Goal: Information Seeking & Learning: Learn about a topic

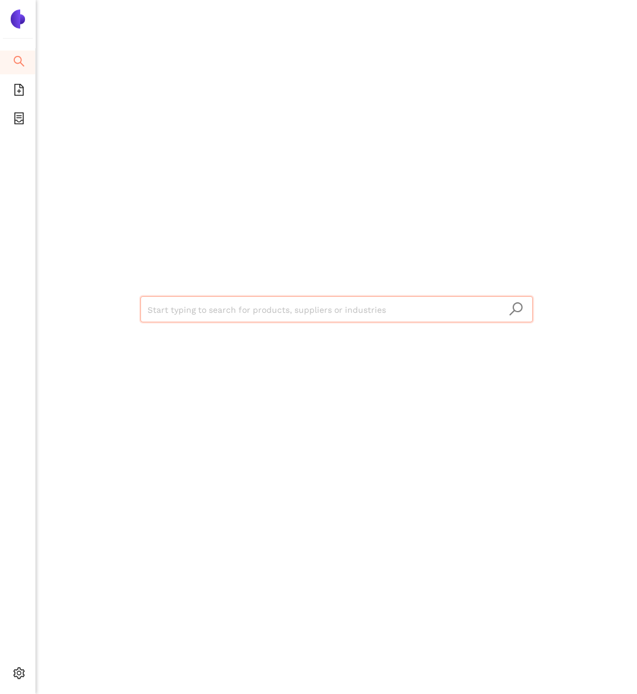
click at [207, 312] on input "search" at bounding box center [336, 310] width 378 height 26
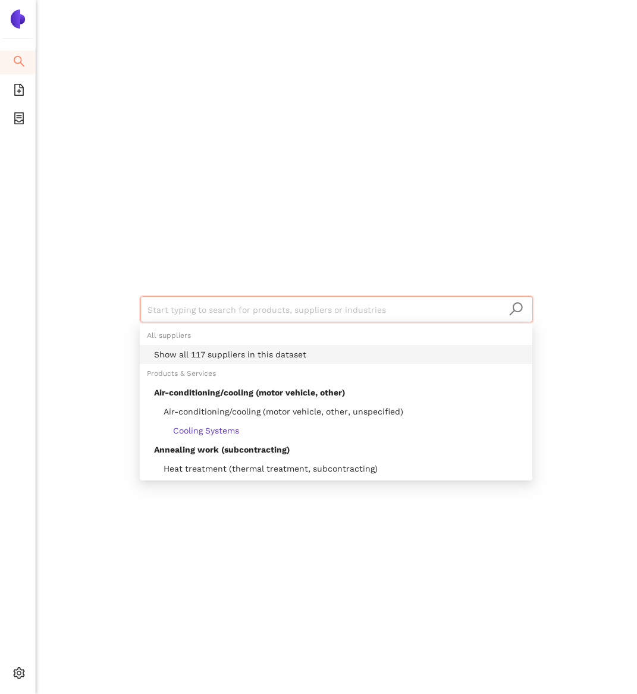
click at [204, 360] on div "Show all 117 suppliers in this dataset" at bounding box center [339, 354] width 371 height 13
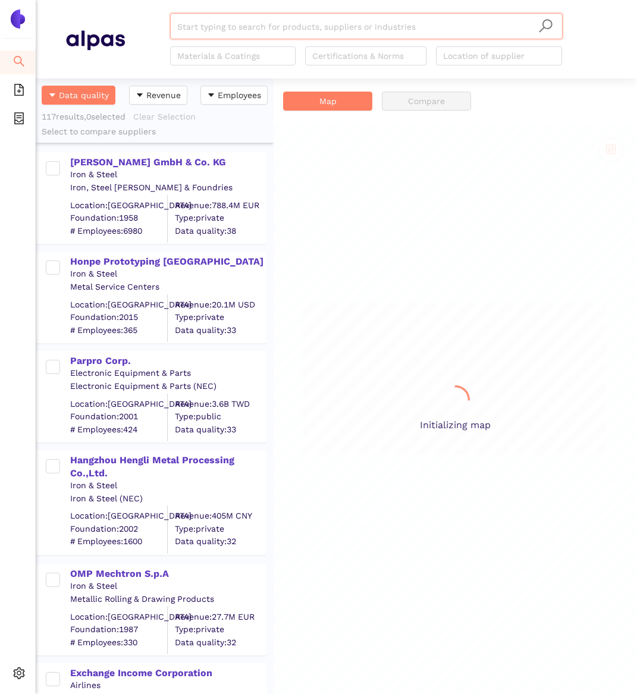
scroll to position [615, 238]
click at [13, 25] on img at bounding box center [17, 19] width 19 height 19
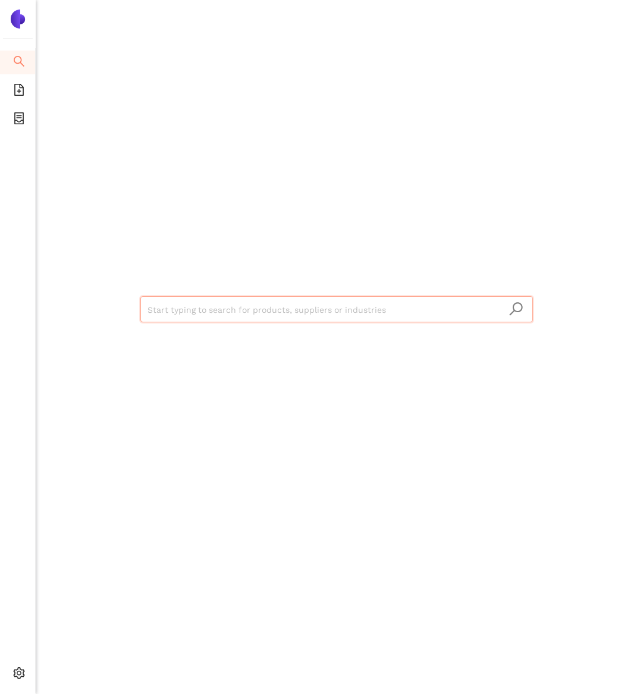
click at [172, 310] on input "search" at bounding box center [336, 310] width 378 height 26
click at [24, 668] on icon "setting" at bounding box center [19, 673] width 12 height 12
click at [24, 668] on body "Search eSourcing Templates eSourcing Projects Settings Start typing to search f…" at bounding box center [318, 347] width 637 height 694
click at [20, 675] on icon "setting" at bounding box center [19, 673] width 12 height 12
click at [81, 627] on span "Internal Area" at bounding box center [85, 623] width 53 height 10
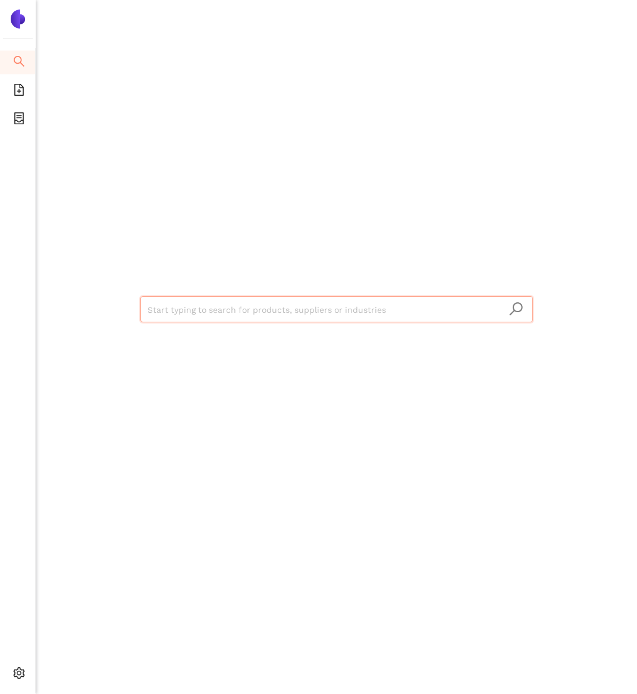
click at [214, 302] on input "search" at bounding box center [336, 310] width 378 height 26
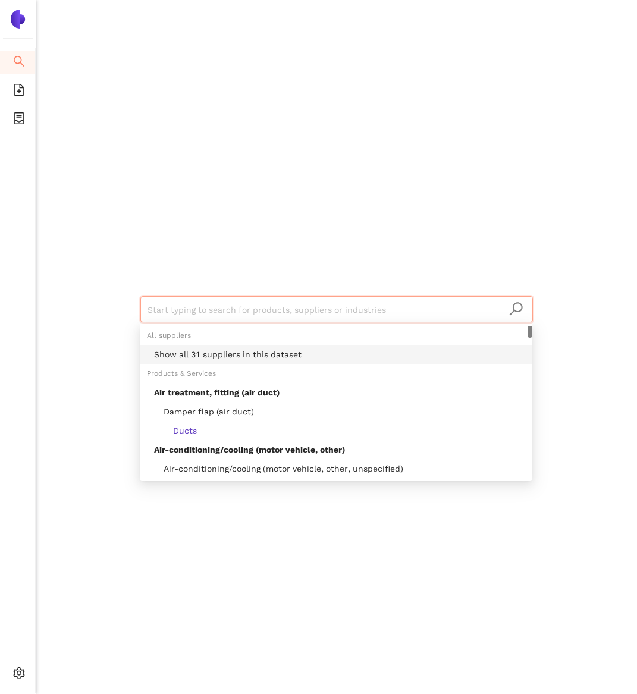
click at [206, 353] on div "Show all 31 suppliers in this dataset" at bounding box center [339, 354] width 371 height 13
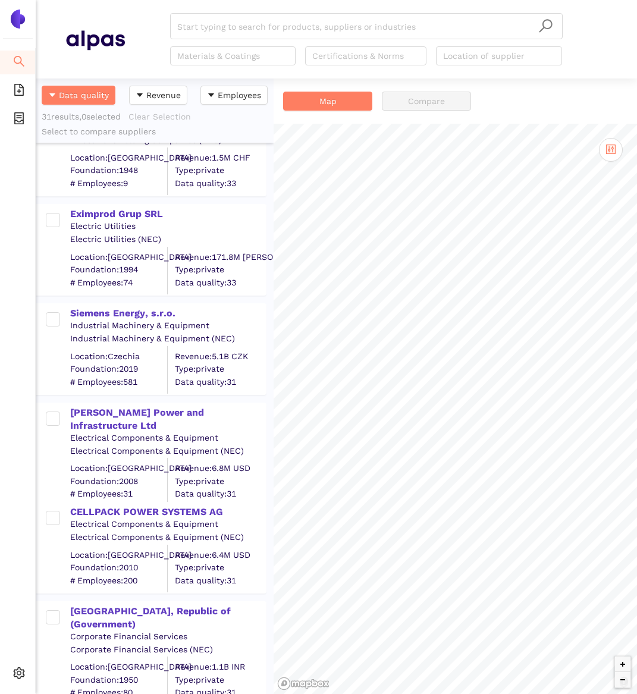
scroll to position [1405, 0]
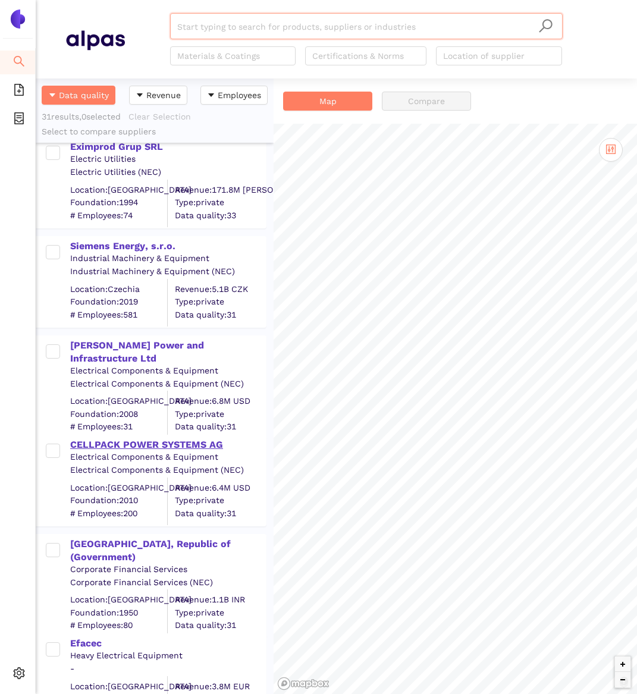
click at [142, 441] on div "CELLPACK POWER SYSTEMS AG" at bounding box center [167, 444] width 195 height 13
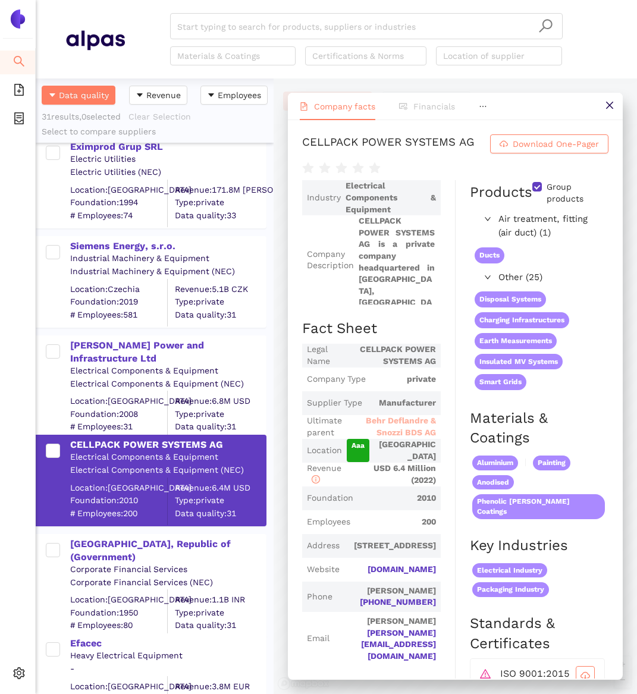
click at [402, 428] on span "Behr Deflandre & Snozzi BDS AG" at bounding box center [394, 426] width 83 height 23
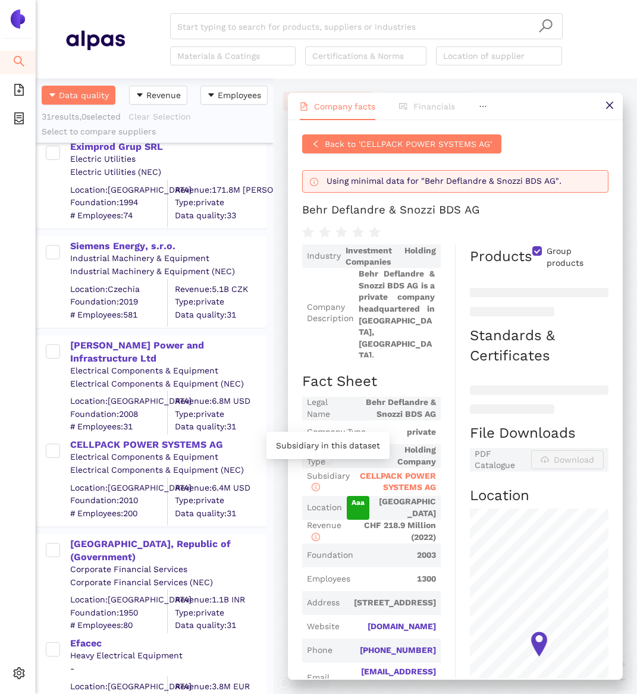
click at [316, 489] on icon "info-circle" at bounding box center [315, 486] width 7 height 7
click at [410, 480] on div "CELLPACK POWER SYSTEMS AG" at bounding box center [394, 481] width 81 height 23
click at [411, 486] on span "CELLPACK POWER SYSTEMS AG" at bounding box center [398, 481] width 76 height 21
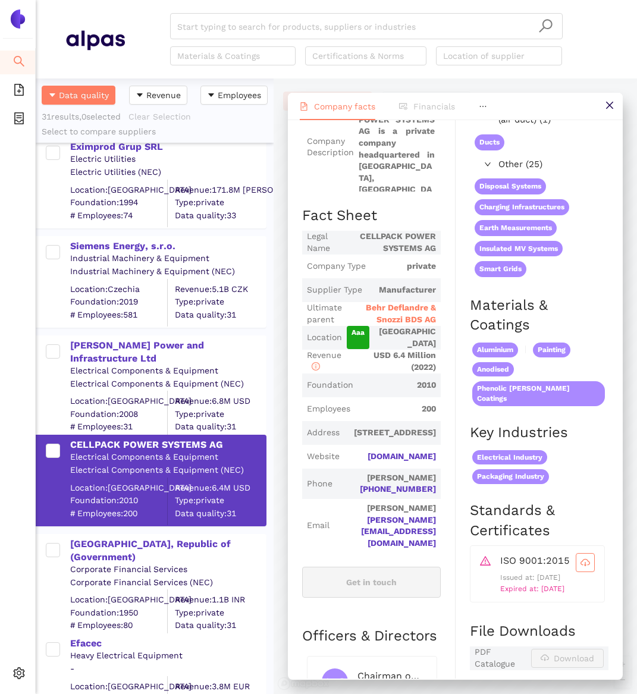
scroll to position [141, 0]
click at [608, 102] on icon "close" at bounding box center [610, 105] width 10 height 10
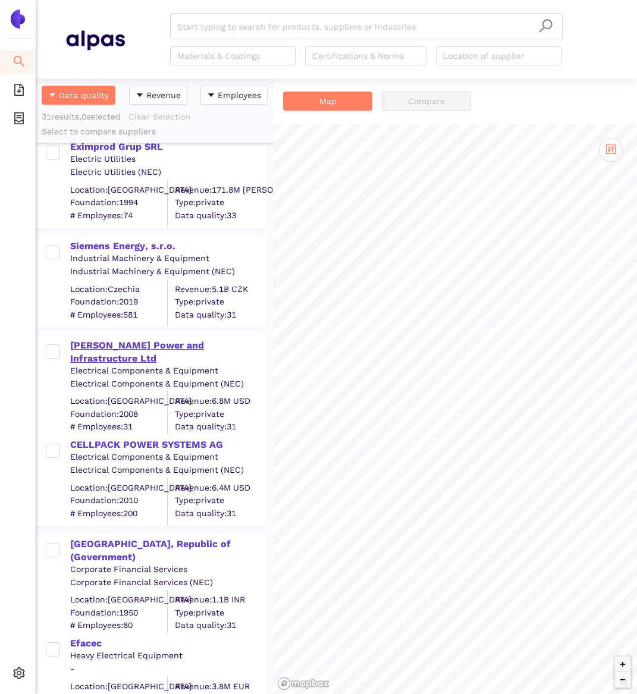
click at [160, 345] on div "[PERSON_NAME] Power and Infrastructure Ltd" at bounding box center [167, 352] width 195 height 27
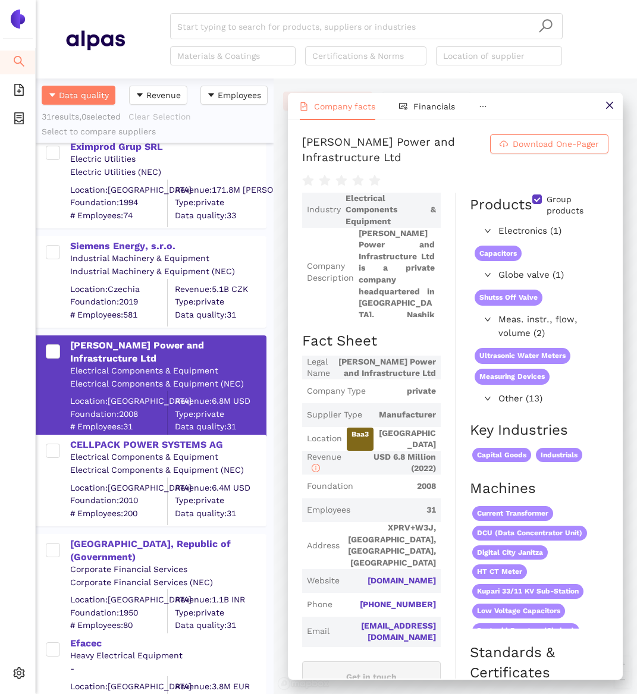
click at [538, 201] on input "Group products" at bounding box center [537, 199] width 10 height 10
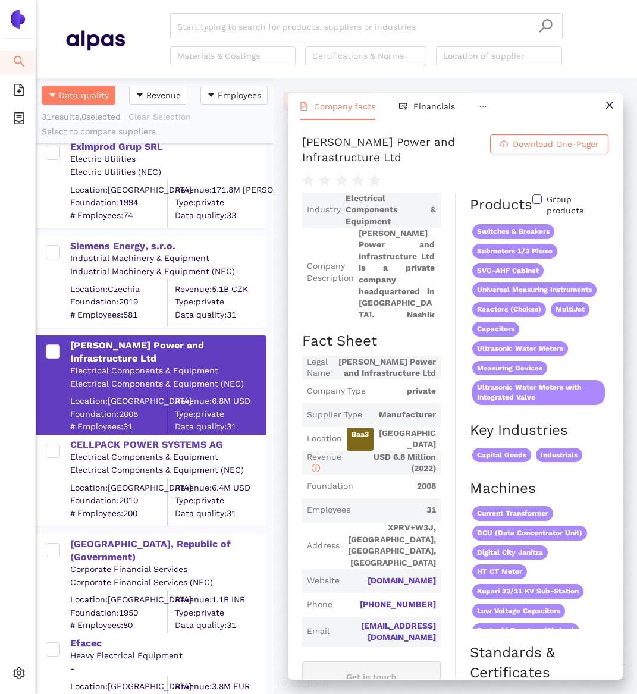
click at [538, 201] on input "Group products" at bounding box center [537, 199] width 10 height 10
checkbox input "true"
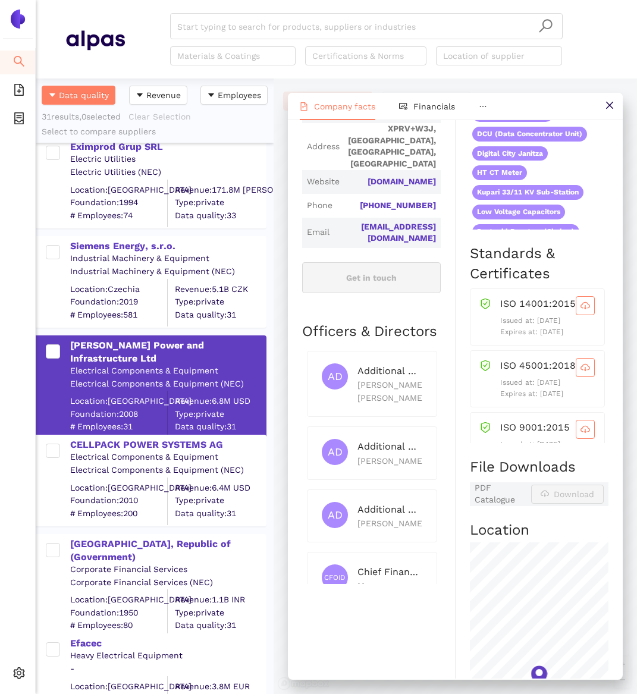
scroll to position [0, 0]
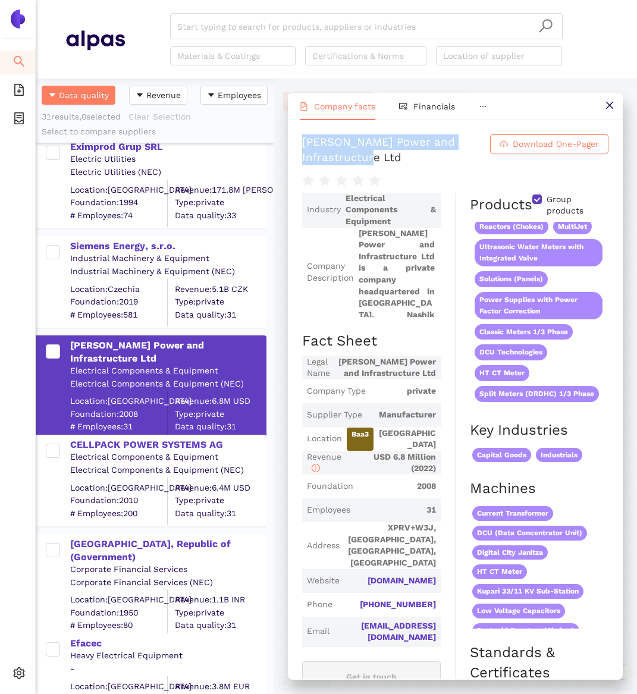
drag, startPoint x: 410, startPoint y: 154, endPoint x: 290, endPoint y: 147, distance: 120.9
click at [290, 147] on div "[PERSON_NAME] Power and Infrastructure Ltd Download One-Pager Industry Electric…" at bounding box center [455, 399] width 335 height 558
copy div "[PERSON_NAME] Power and Infrastructure Ltd"
click at [480, 104] on icon "ellipsis" at bounding box center [483, 106] width 8 height 8
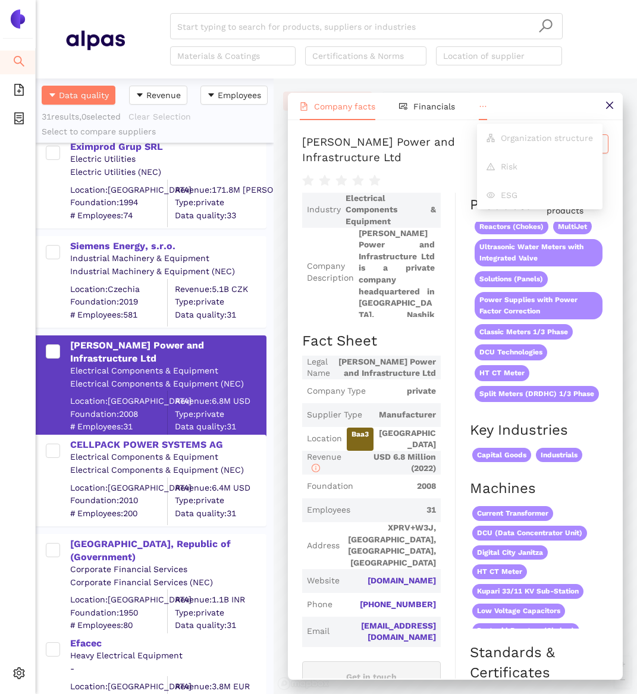
click at [480, 104] on icon "ellipsis" at bounding box center [483, 106] width 8 height 8
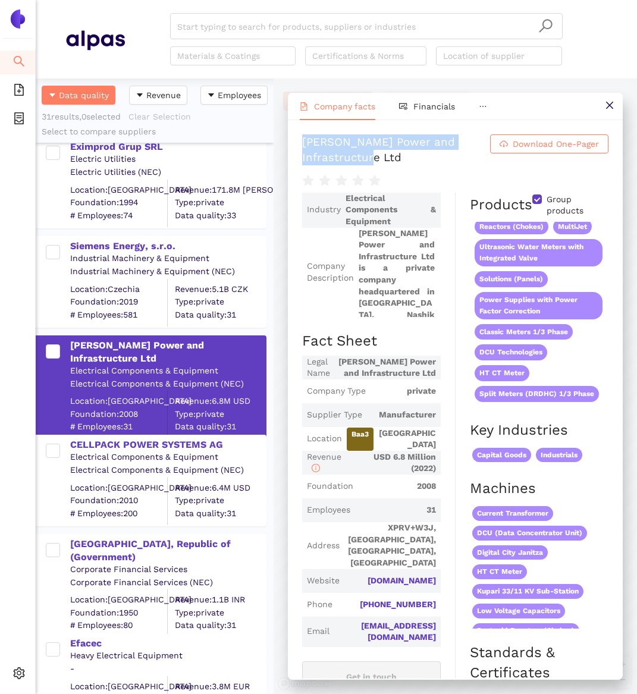
drag, startPoint x: 411, startPoint y: 158, endPoint x: 298, endPoint y: 146, distance: 114.2
click at [298, 146] on div "[PERSON_NAME] Power and Infrastructure Ltd Download One-Pager Industry Electric…" at bounding box center [455, 399] width 335 height 558
copy div "[PERSON_NAME] Power and Infrastructure Ltd"
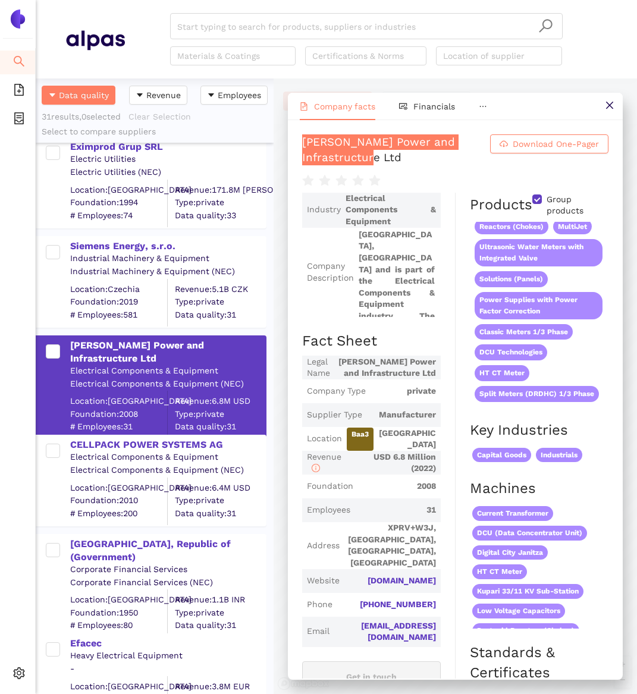
scroll to position [167, 0]
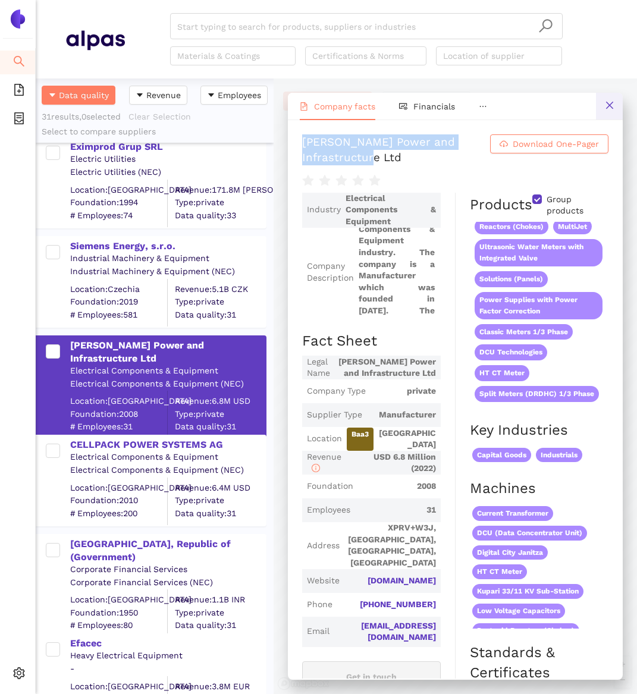
click at [608, 100] on icon "close" at bounding box center [610, 105] width 10 height 10
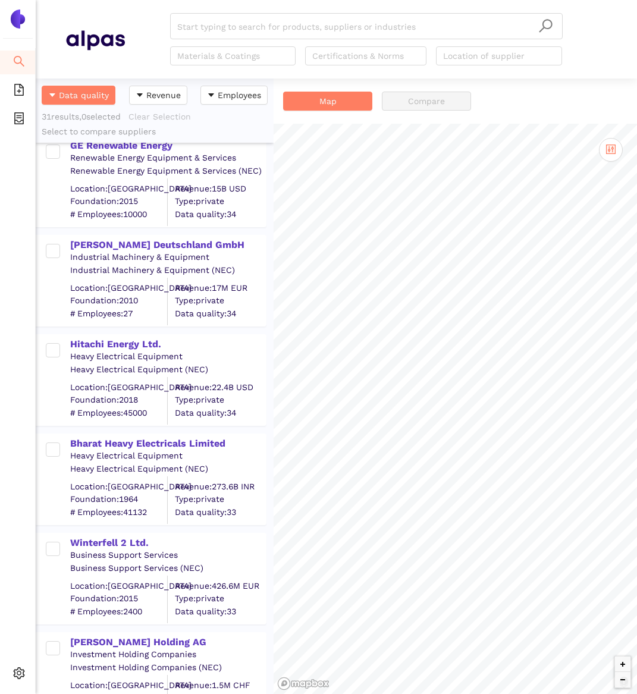
scroll to position [807, 0]
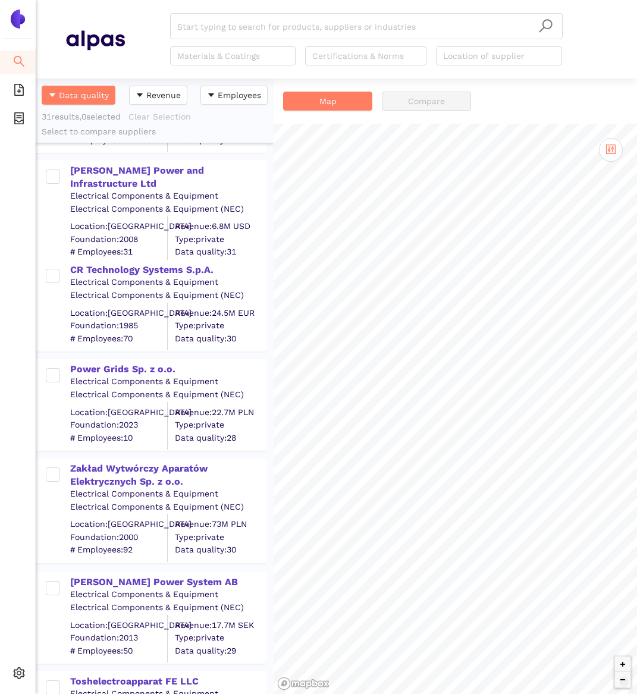
scroll to position [709, 0]
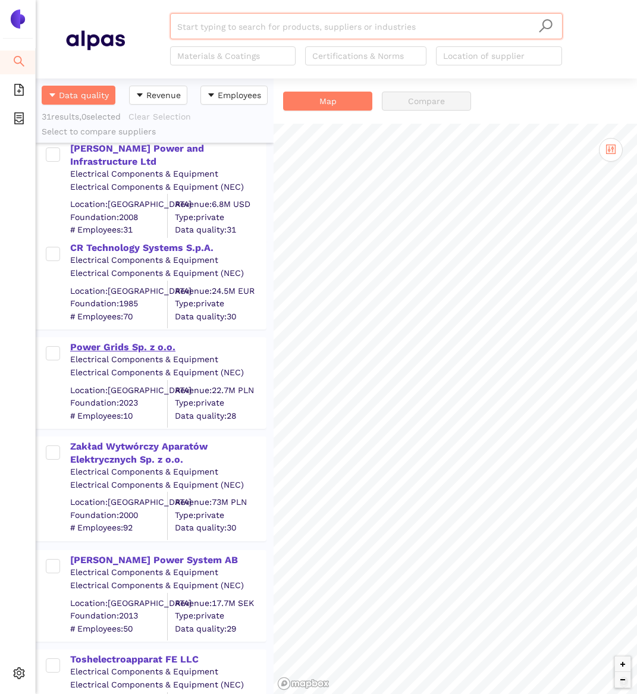
click at [137, 348] on div "Power Grids Sp. z o.o." at bounding box center [167, 347] width 195 height 13
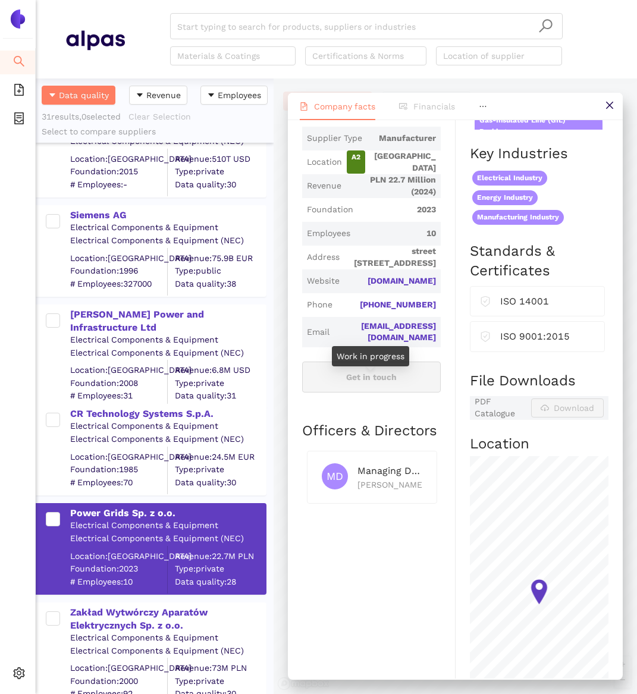
scroll to position [0, 0]
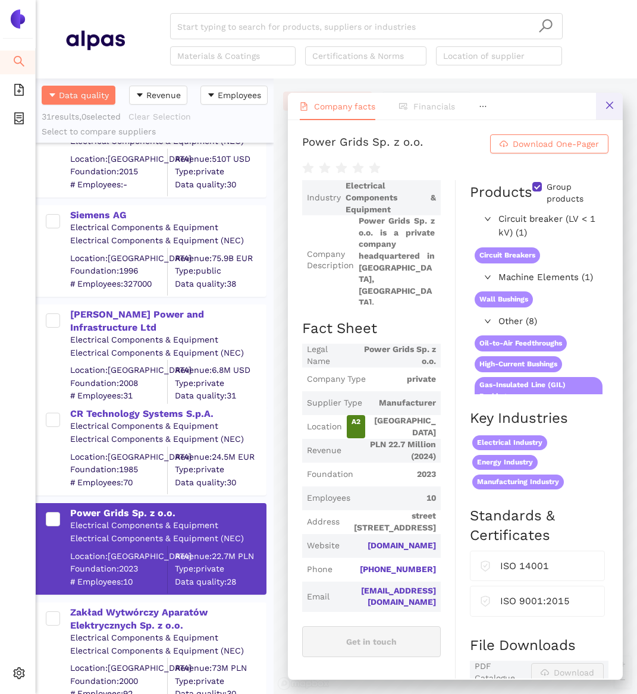
click at [609, 118] on button at bounding box center [609, 106] width 27 height 27
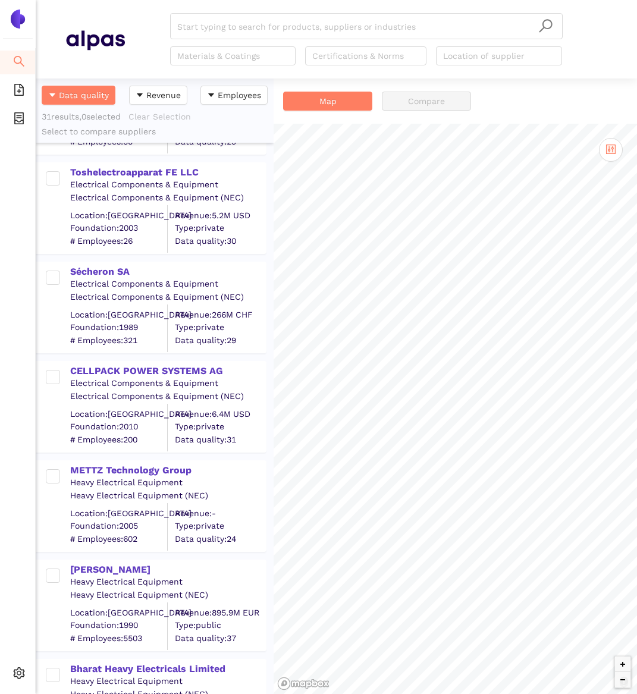
scroll to position [1252, 0]
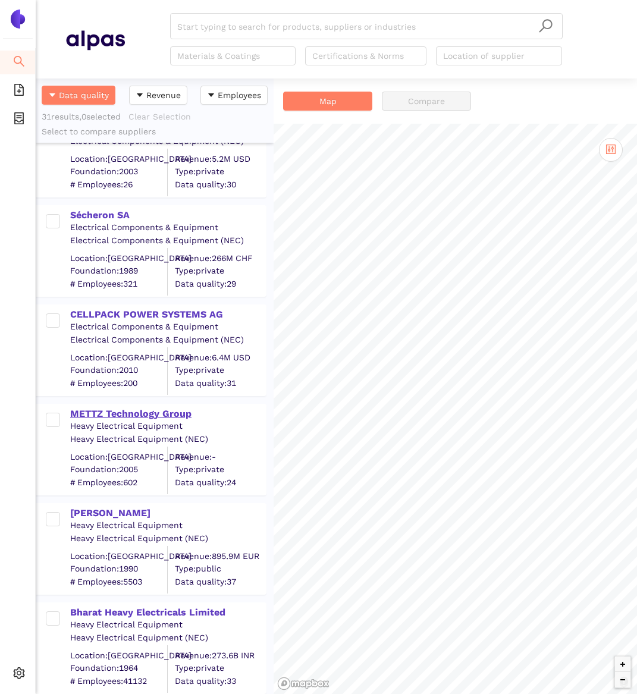
click at [131, 414] on div "METTZ Technology Group" at bounding box center [167, 413] width 195 height 13
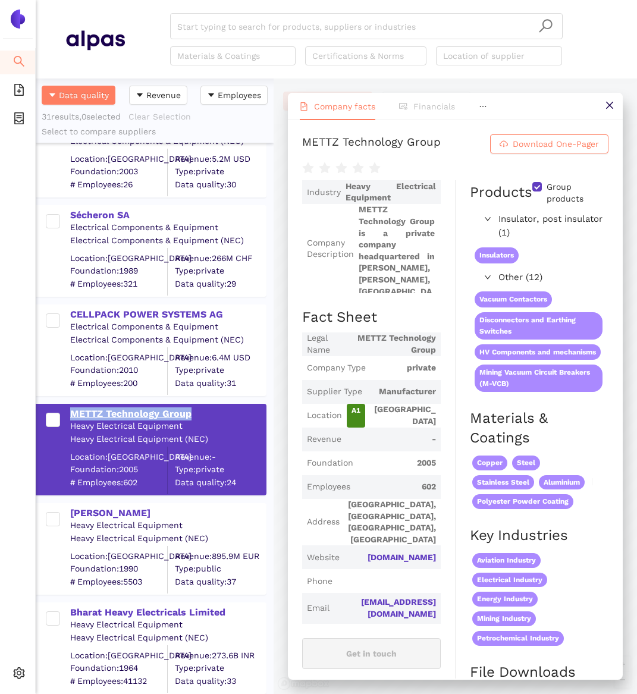
drag, startPoint x: 210, startPoint y: 413, endPoint x: 70, endPoint y: 410, distance: 140.3
click at [70, 410] on div "METTZ Technology Group" at bounding box center [167, 413] width 195 height 13
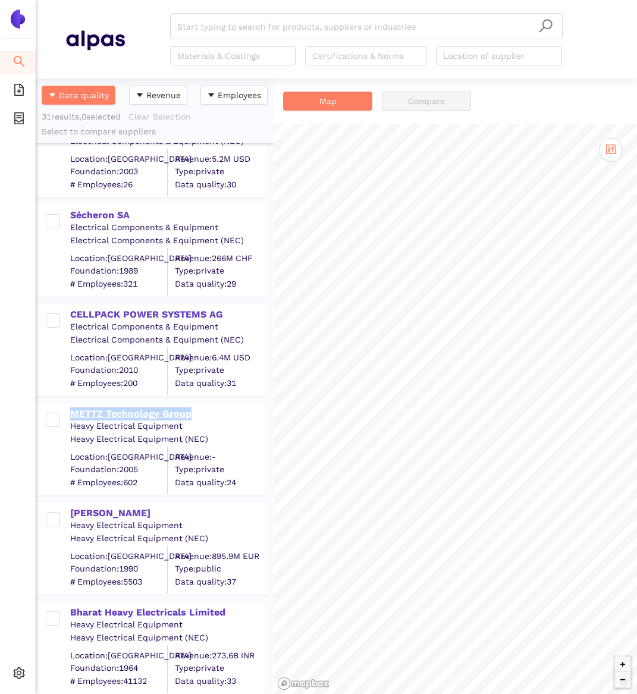
copy div "METTZ Technology Group"
click at [136, 416] on div "METTZ Technology Group" at bounding box center [167, 413] width 195 height 13
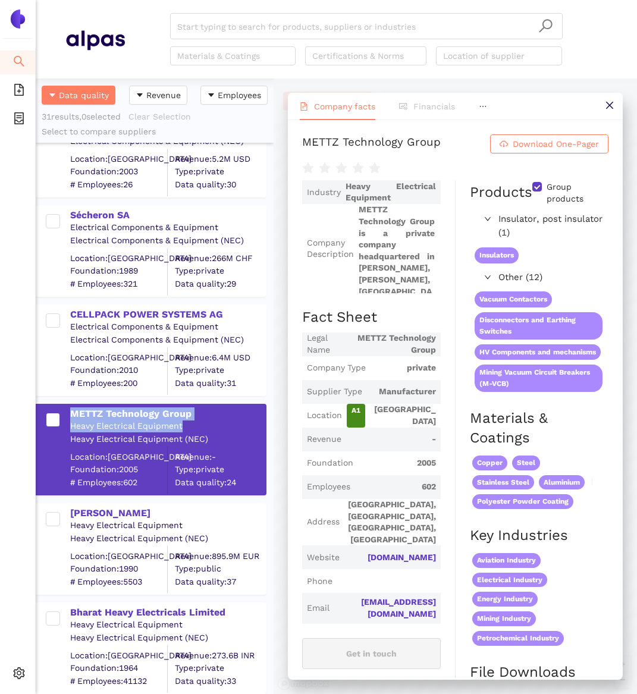
drag, startPoint x: 217, startPoint y: 420, endPoint x: 57, endPoint y: 415, distance: 160.0
click at [57, 415] on div "METTZ Technology Group Heavy Electrical Equipment Heavy Electrical Equipment (N…" at bounding box center [151, 450] width 231 height 92
click at [233, 431] on div "METTZ Technology Group Heavy Electrical Equipment Heavy Electrical Equipment (N…" at bounding box center [157, 449] width 216 height 89
drag, startPoint x: 251, startPoint y: 407, endPoint x: 64, endPoint y: 408, distance: 187.9
click at [64, 408] on div "METTZ Technology Group Heavy Electrical Equipment Heavy Electrical Equipment (N…" at bounding box center [157, 449] width 216 height 89
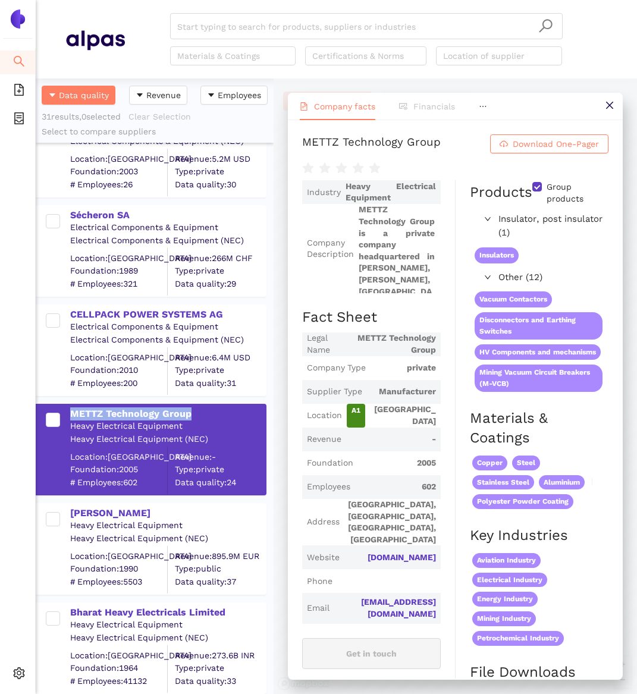
copy div "METTZ Technology Group"
click at [217, 410] on div "METTZ Technology Group" at bounding box center [167, 413] width 195 height 13
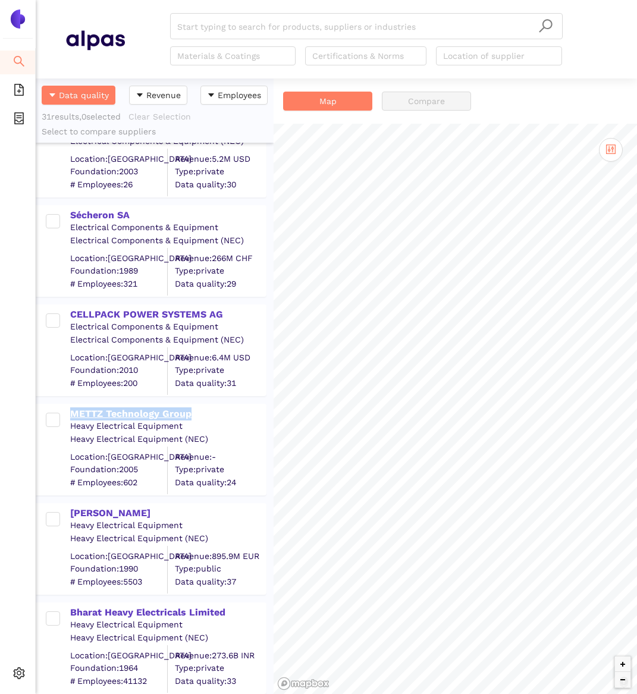
click at [217, 410] on div "METTZ Technology Group" at bounding box center [167, 413] width 195 height 13
copy div "METTZ Technology Group"
click at [149, 411] on div "METTZ Technology Group" at bounding box center [167, 413] width 195 height 13
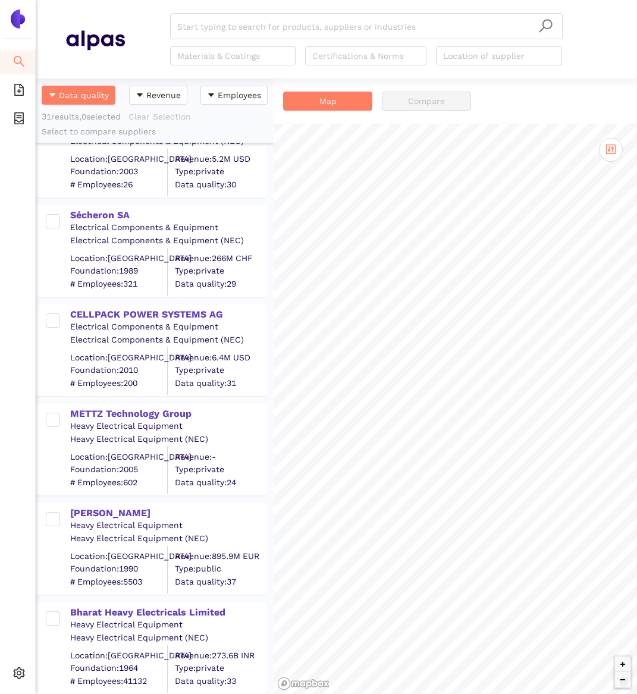
click at [166, 421] on div "Heavy Electrical Equipment" at bounding box center [167, 426] width 195 height 12
click at [169, 410] on div "METTZ Technology Group" at bounding box center [167, 413] width 195 height 13
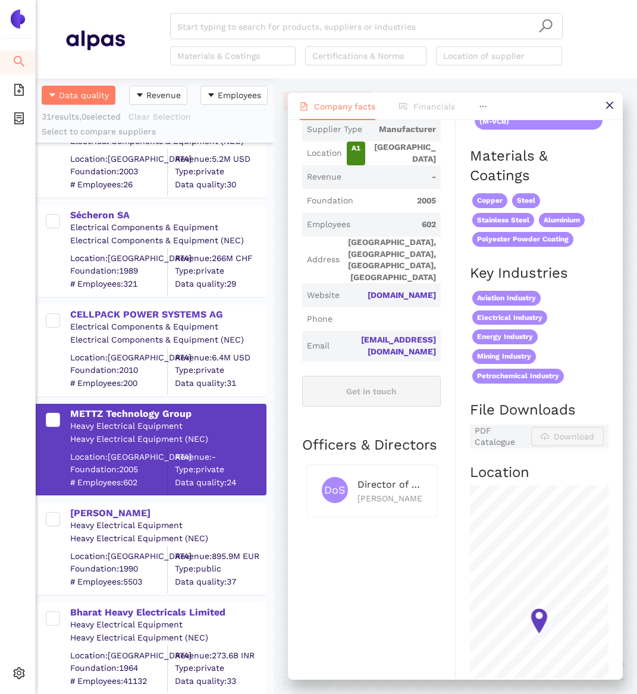
scroll to position [0, 0]
